Goal: Navigation & Orientation: Find specific page/section

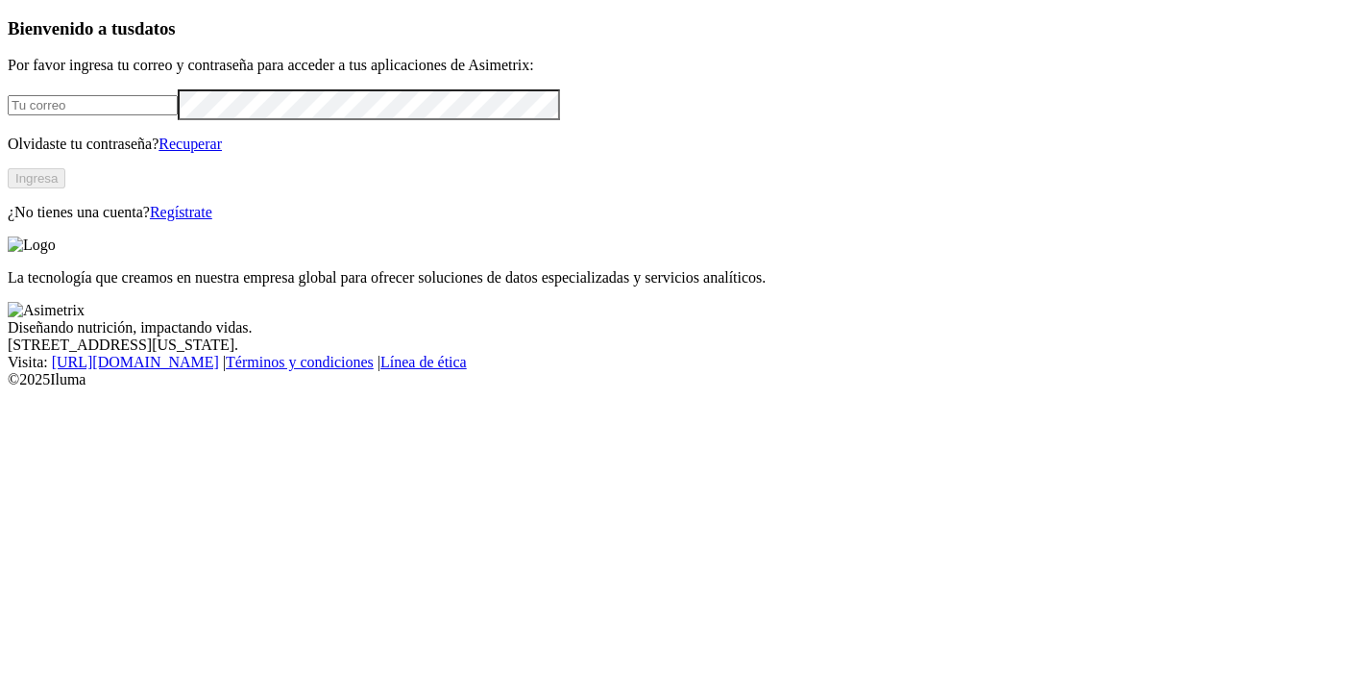
click at [178, 115] on input "email" at bounding box center [93, 105] width 170 height 20
type input "[PERSON_NAME][EMAIL_ADDRESS][PERSON_NAME][DOMAIN_NAME]"
click at [65, 188] on button "Ingresa" at bounding box center [37, 178] width 58 height 20
